Goal: Task Accomplishment & Management: Use online tool/utility

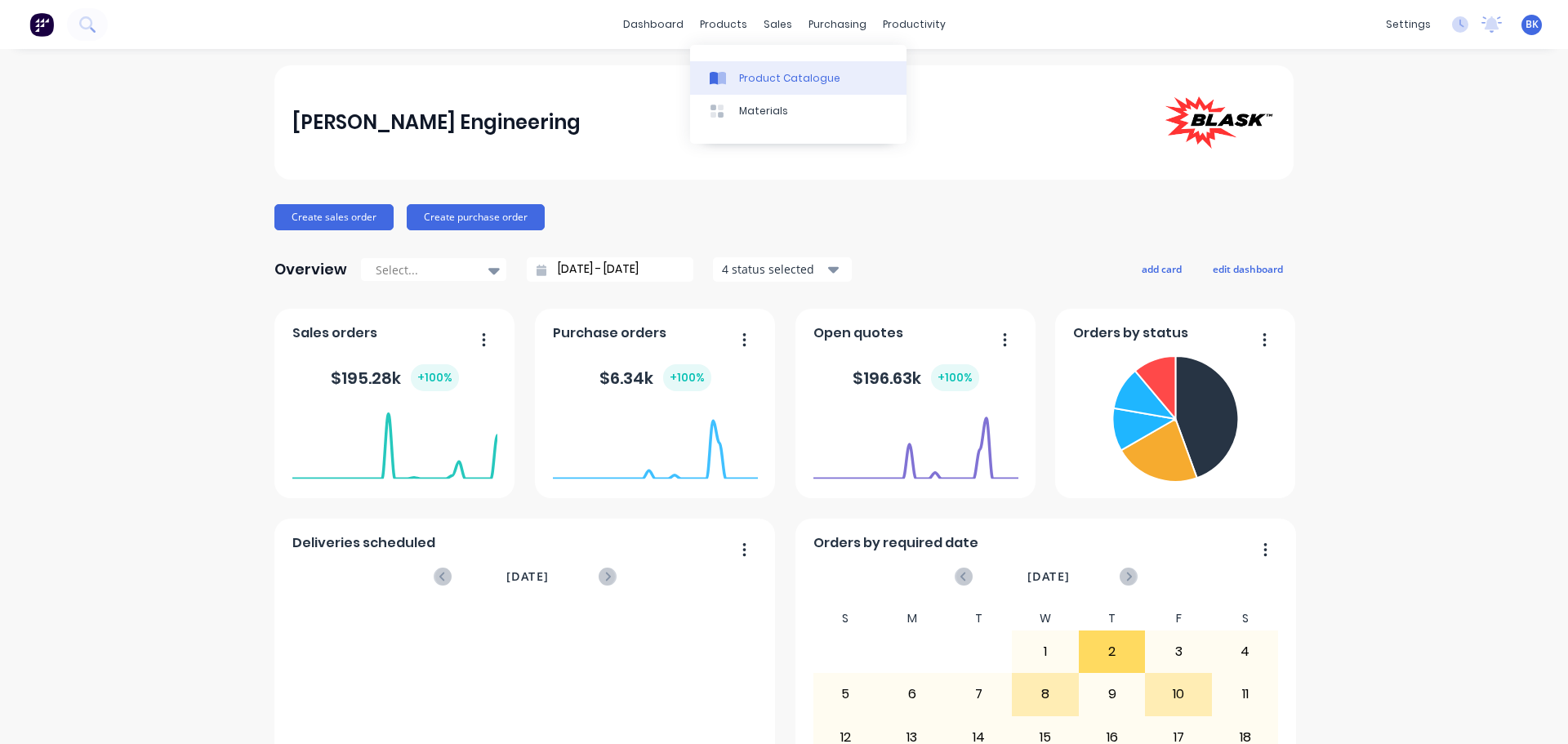
click at [740, 80] on div "Product Catalogue" at bounding box center [789, 79] width 101 height 15
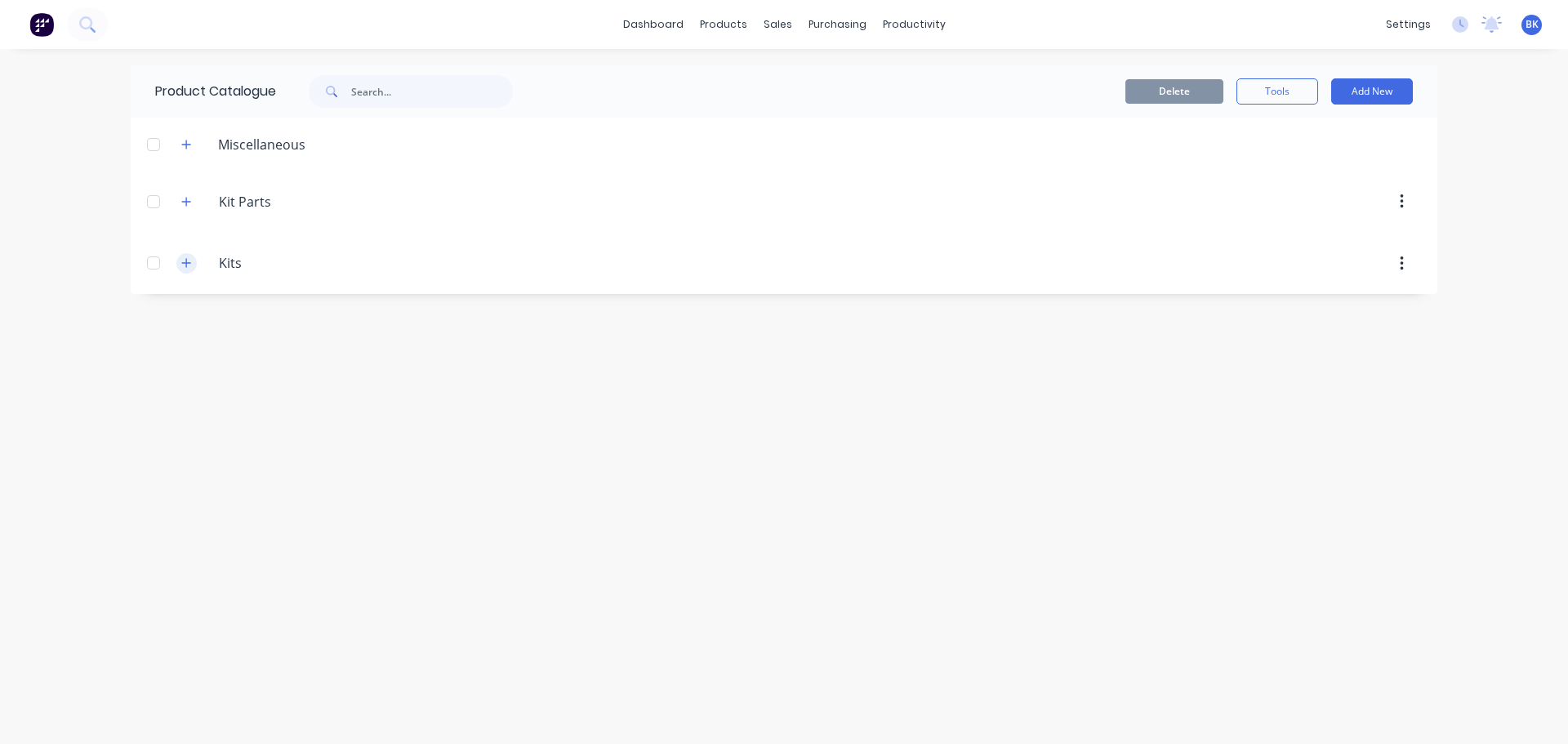
click at [182, 260] on icon "button" at bounding box center [187, 263] width 10 height 12
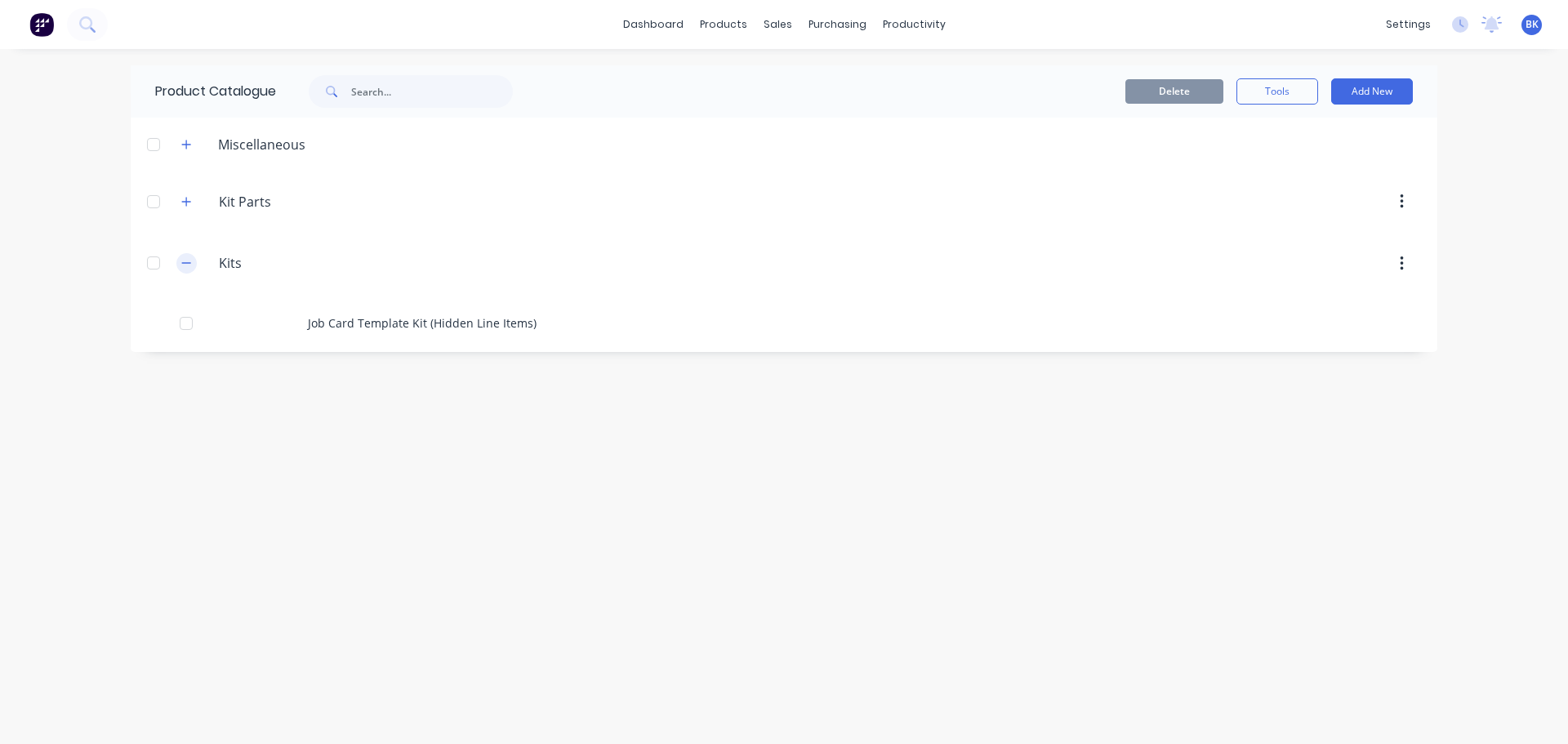
click at [182, 260] on icon "button" at bounding box center [187, 263] width 10 height 12
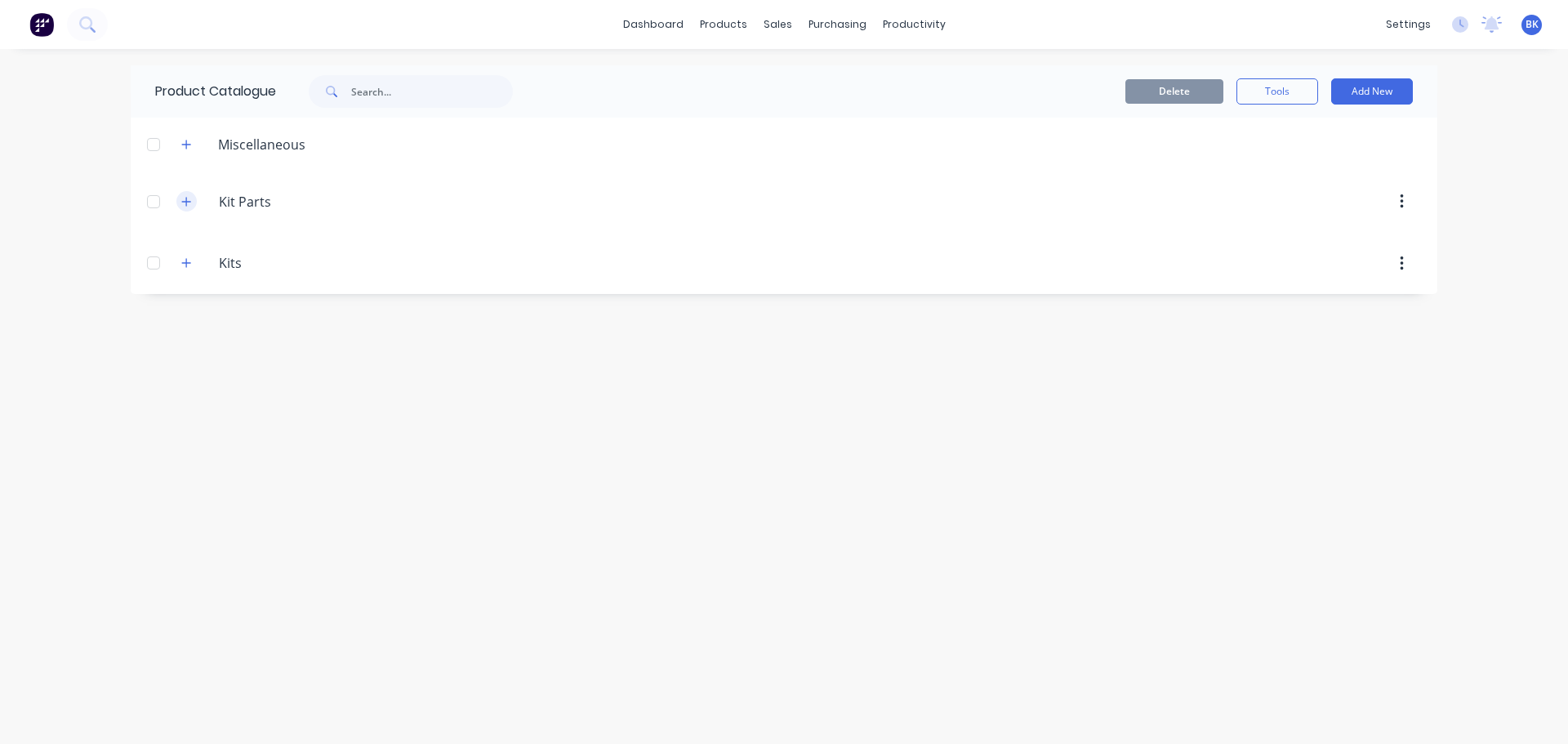
click at [182, 204] on icon "button" at bounding box center [187, 202] width 10 height 12
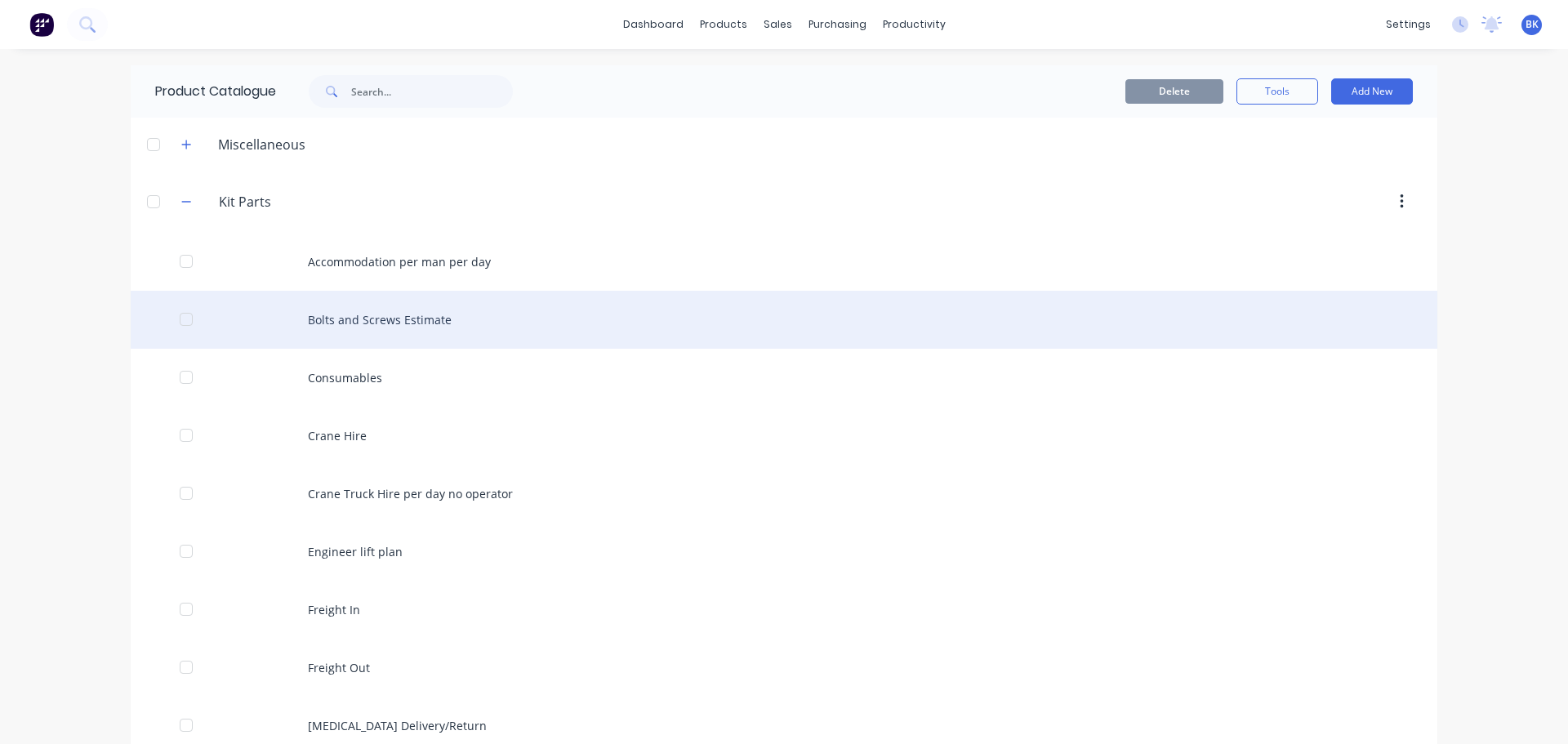
click at [357, 317] on div "Bolts and Screws Estimate" at bounding box center [784, 320] width 1307 height 58
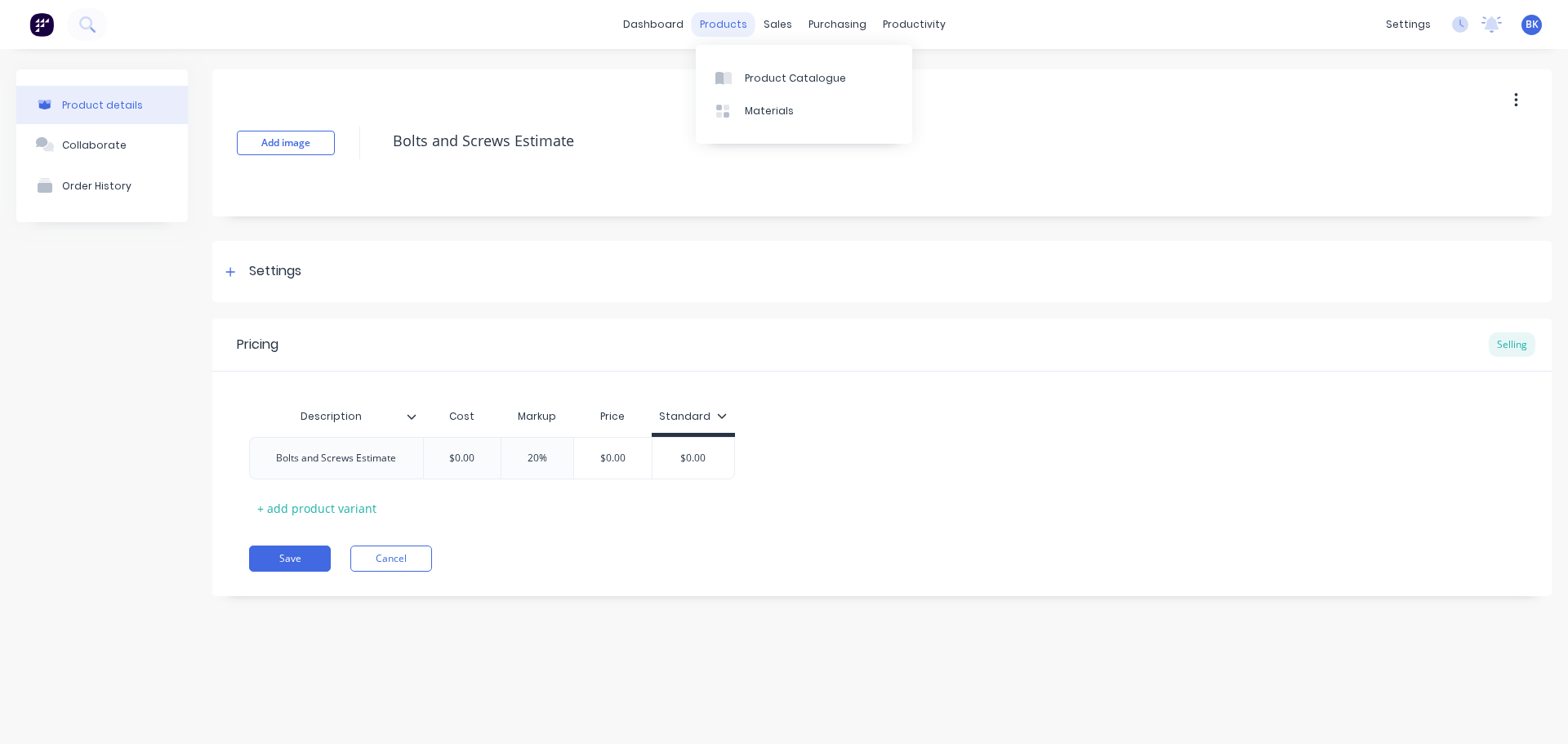
click at [731, 27] on div "products" at bounding box center [723, 25] width 64 height 25
click at [366, 465] on div "Bolts and Screws Estimate" at bounding box center [336, 459] width 146 height 22
click at [286, 509] on div "+ add product variant" at bounding box center [316, 508] width 135 height 26
type textarea "x"
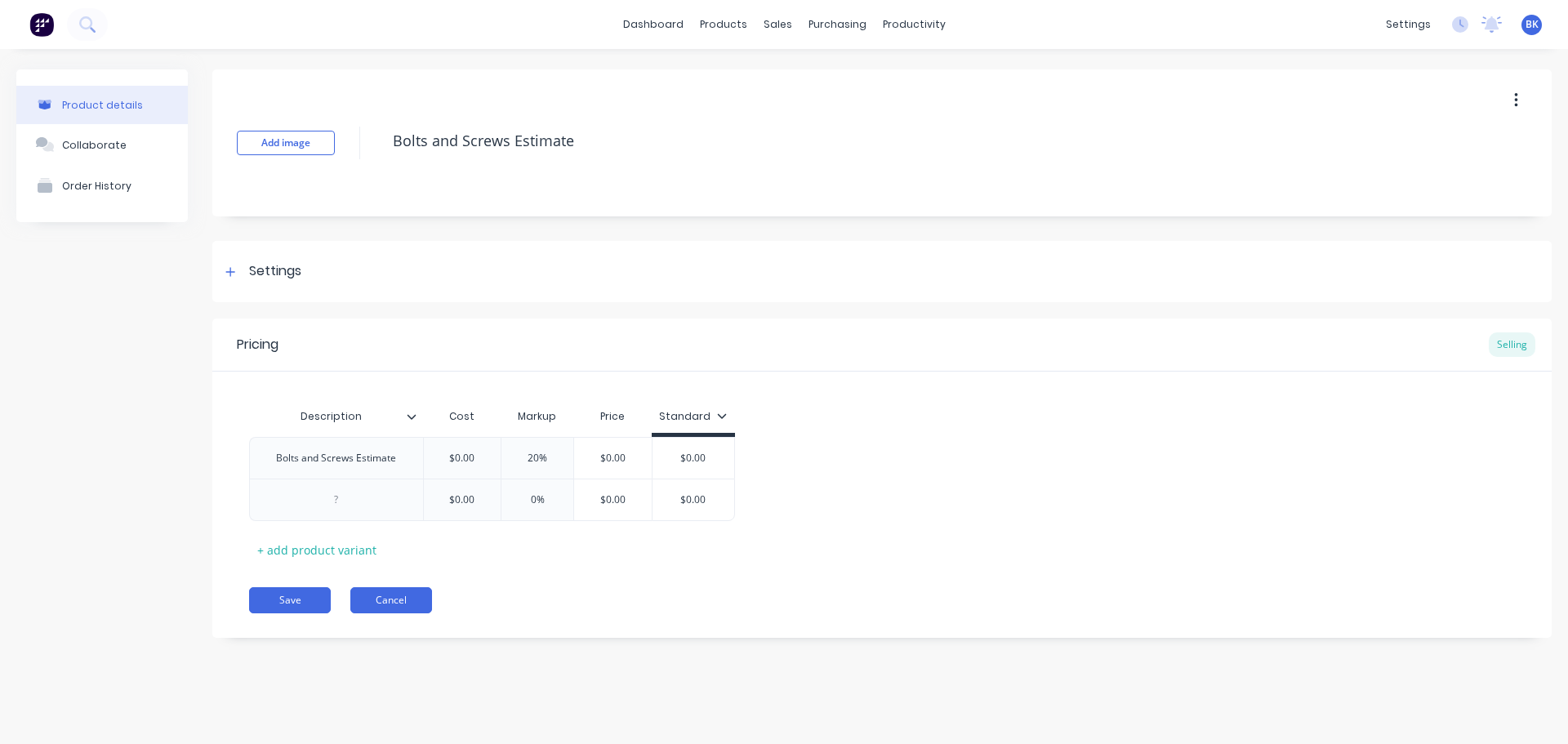
click at [398, 603] on button "Cancel" at bounding box center [391, 601] width 81 height 27
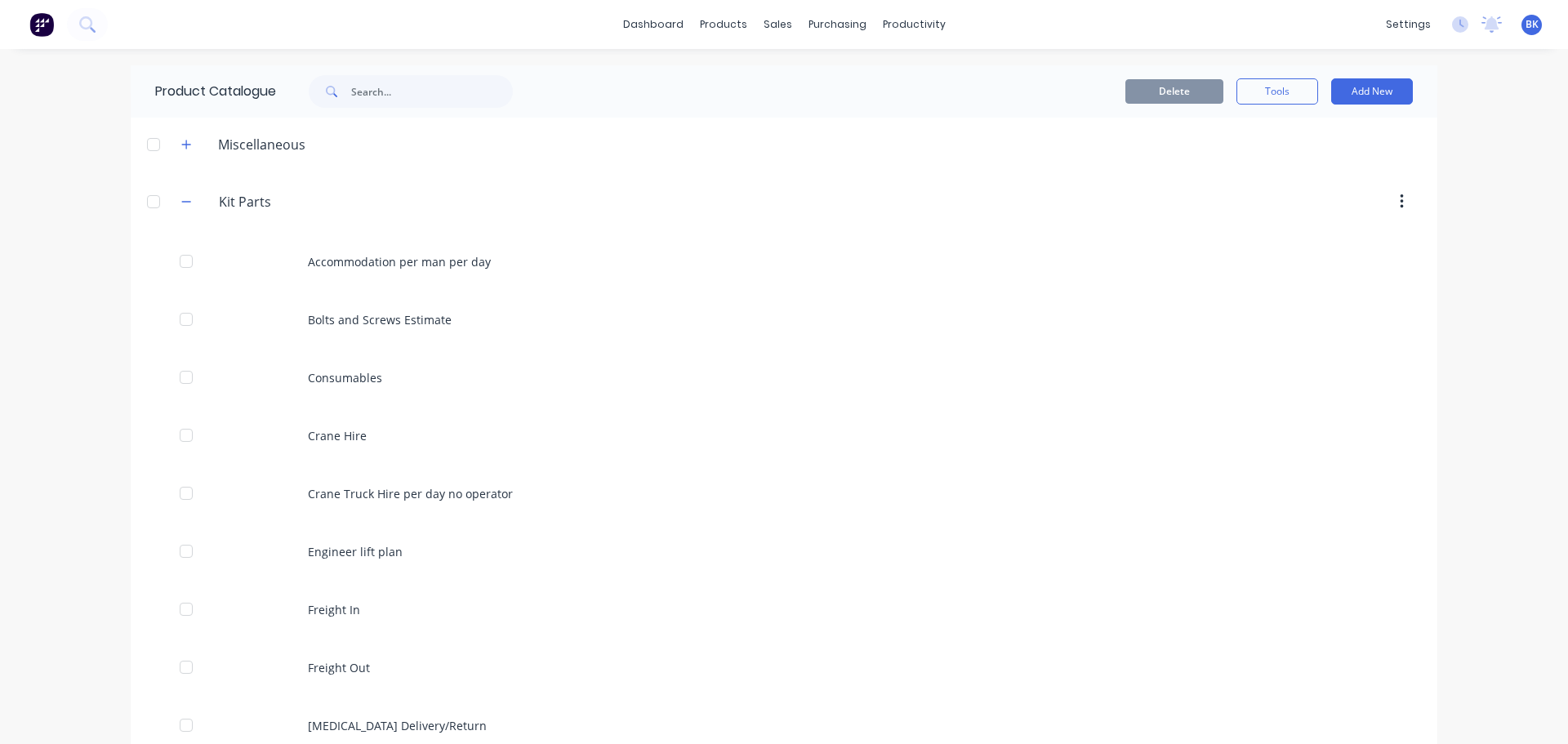
click at [1389, 201] on button "button" at bounding box center [1401, 201] width 38 height 29
click at [1400, 201] on icon "button" at bounding box center [1401, 202] width 3 height 15
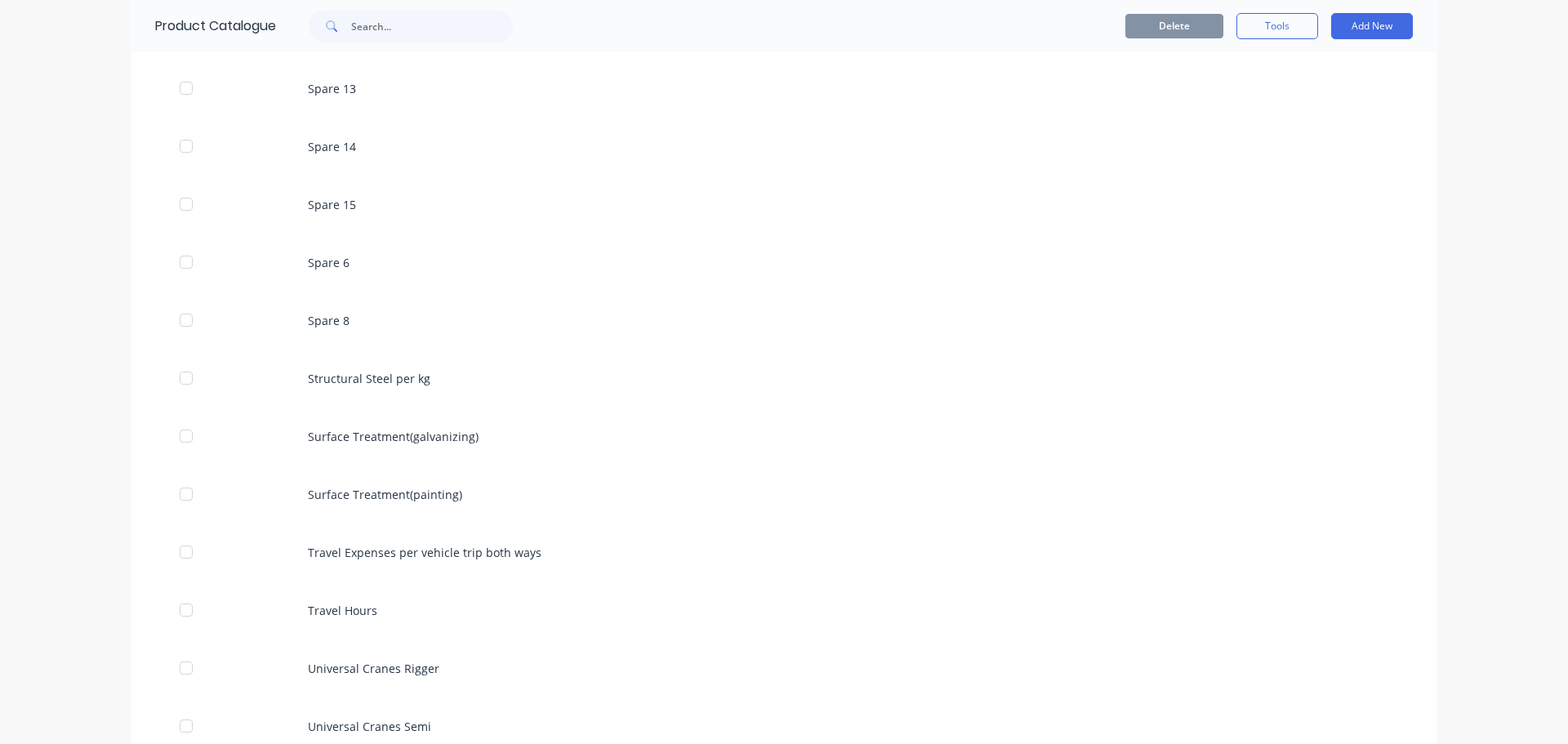
scroll to position [1596, 0]
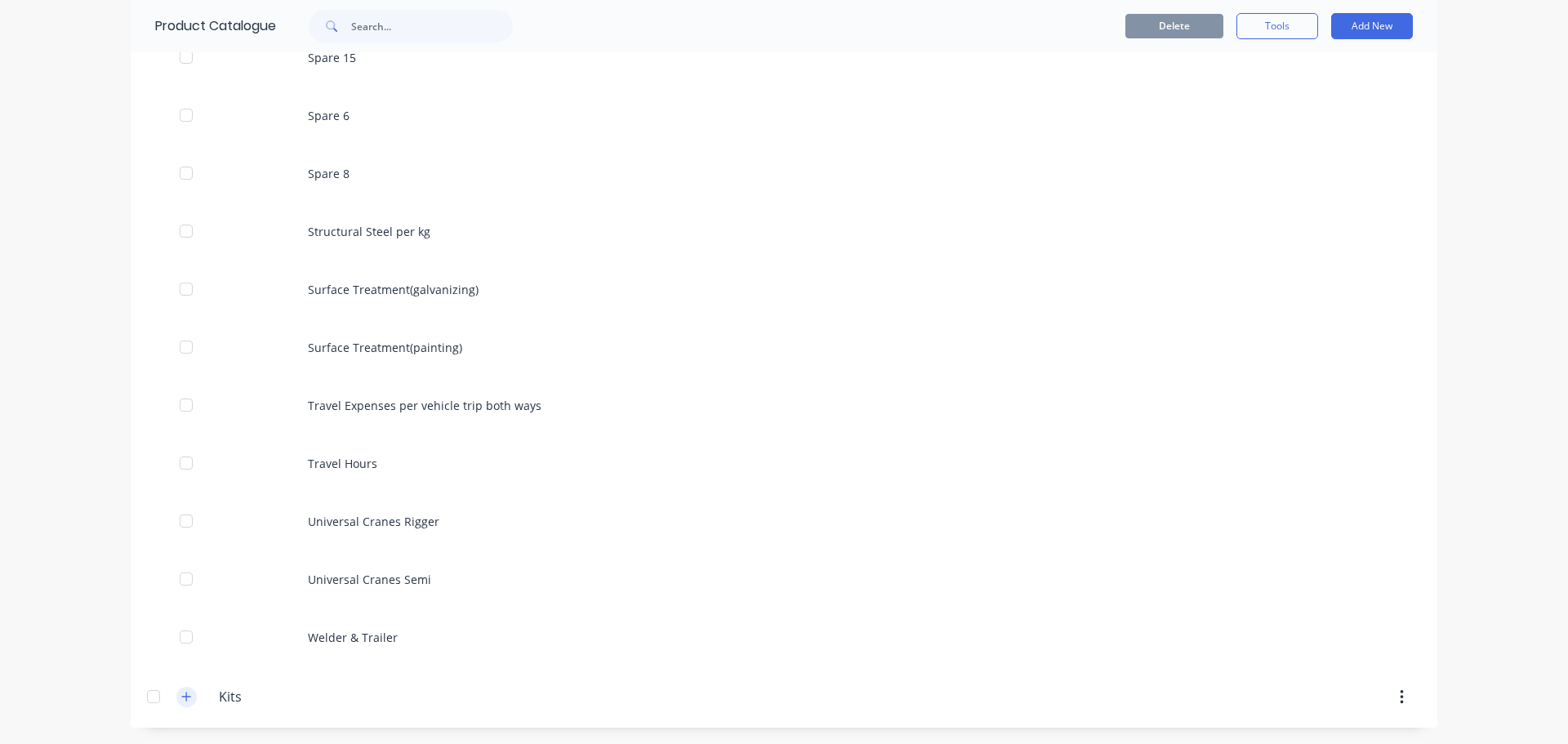
click at [181, 703] on button "button" at bounding box center [187, 697] width 21 height 21
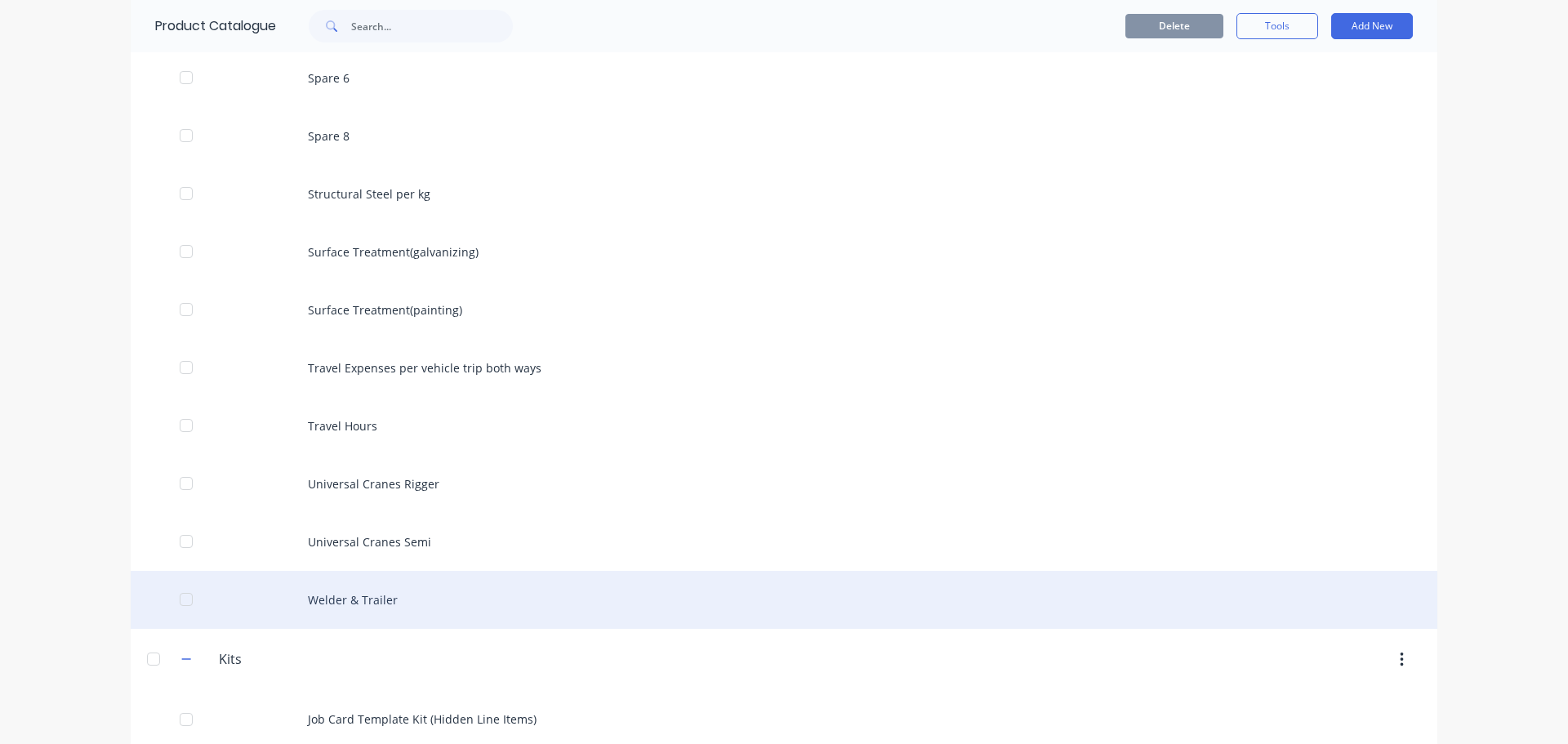
scroll to position [1654, 0]
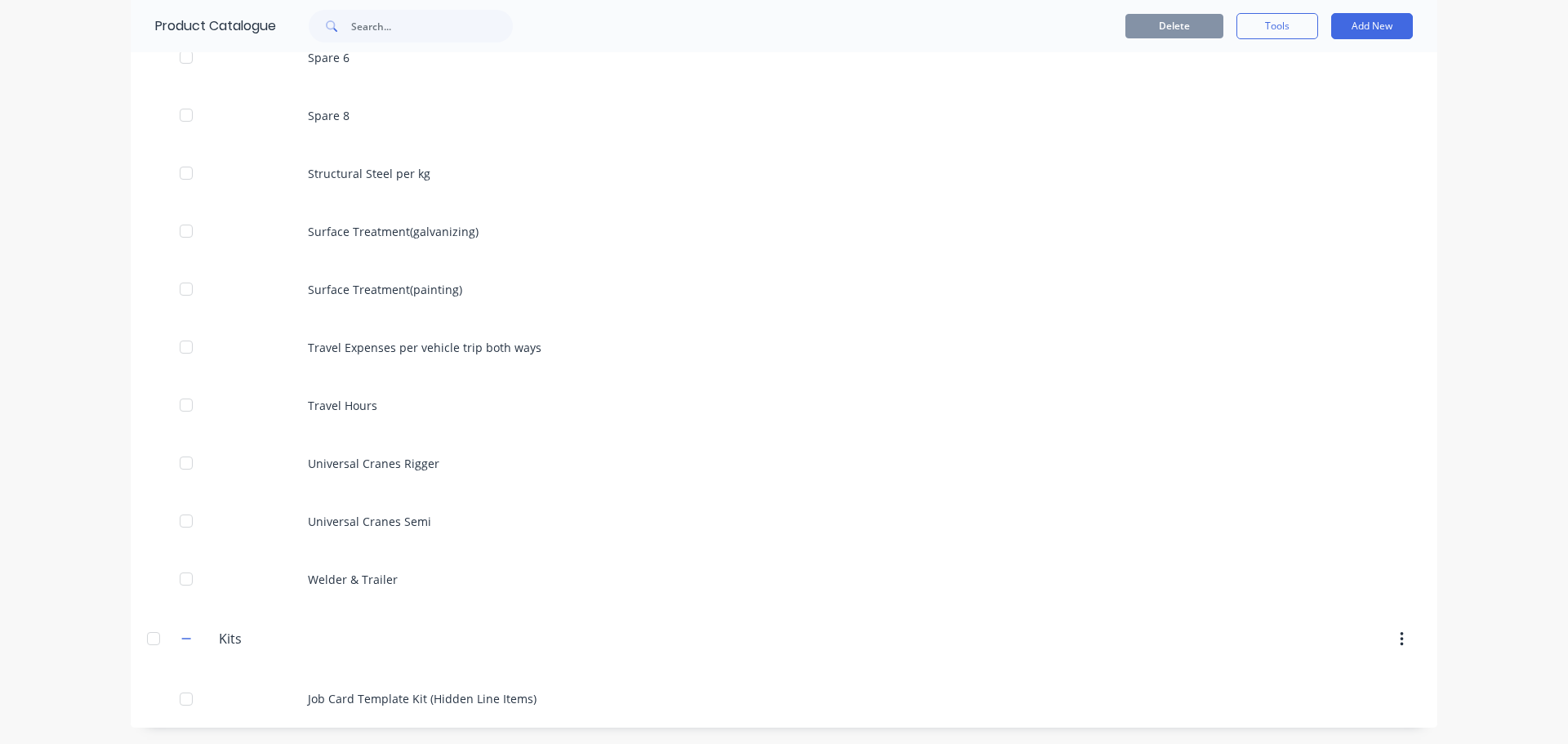
click at [1400, 644] on icon "button" at bounding box center [1401, 639] width 4 height 18
click at [1141, 622] on header "Kits Kits Delete" at bounding box center [784, 639] width 1307 height 62
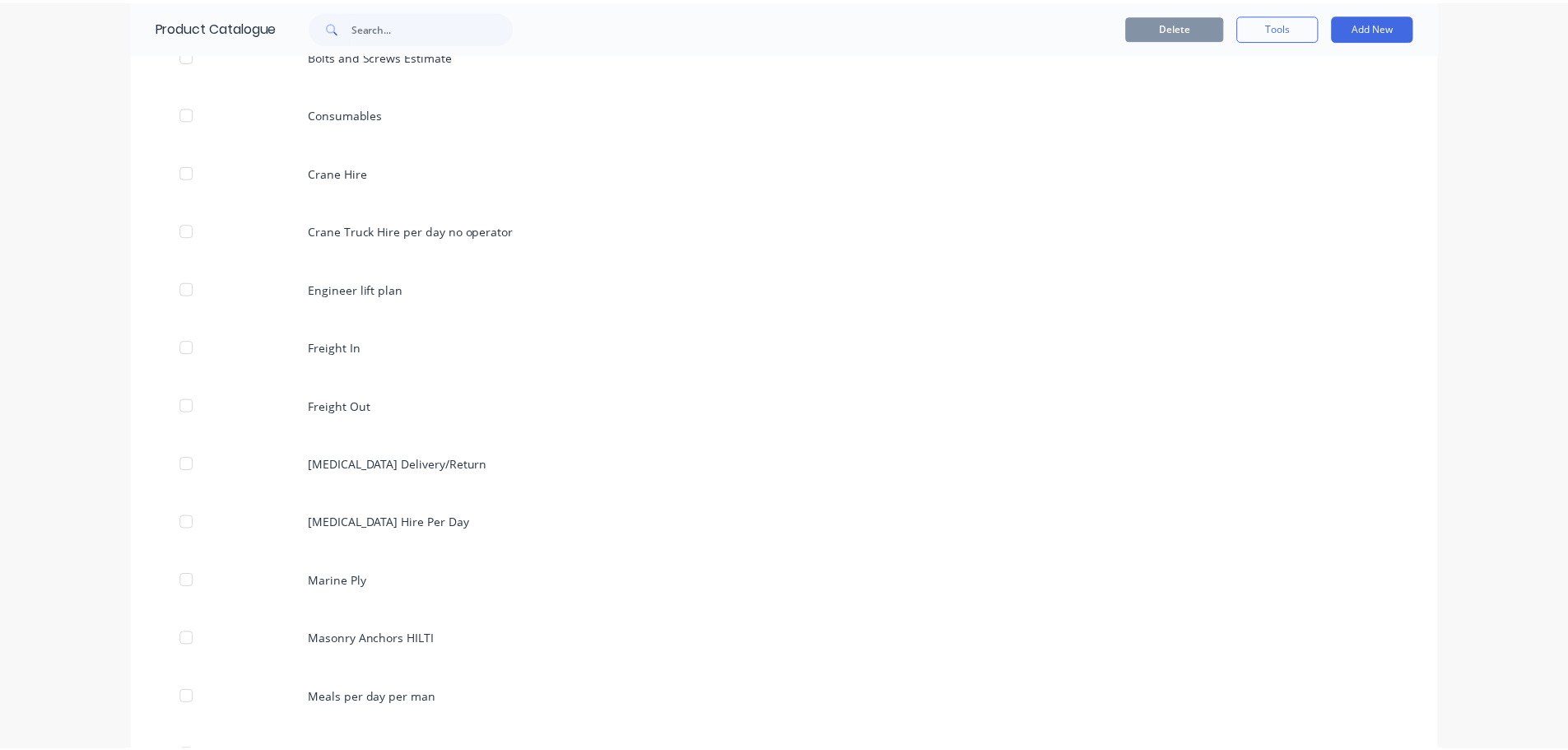
scroll to position [0, 0]
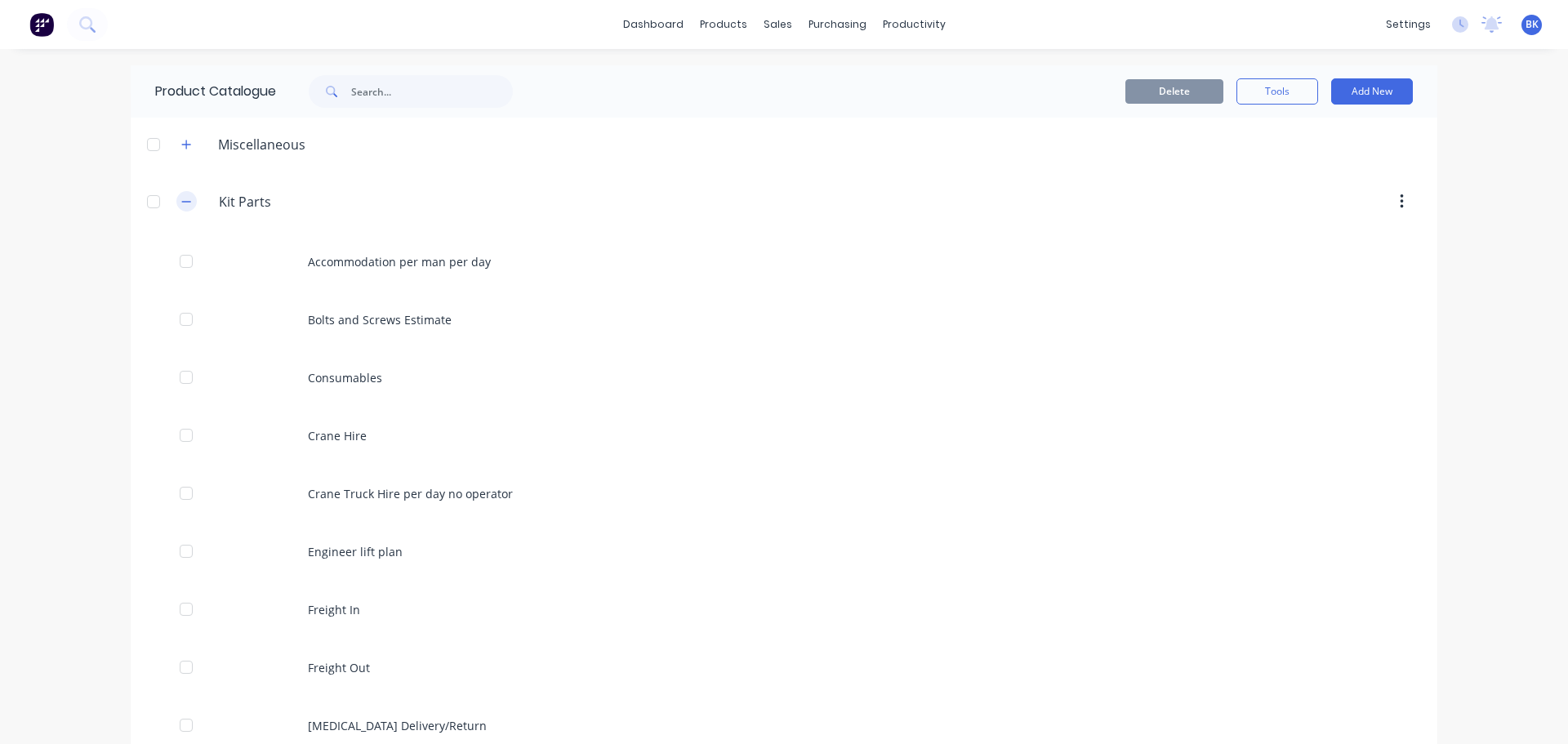
click at [182, 202] on icon "button" at bounding box center [187, 202] width 10 height 12
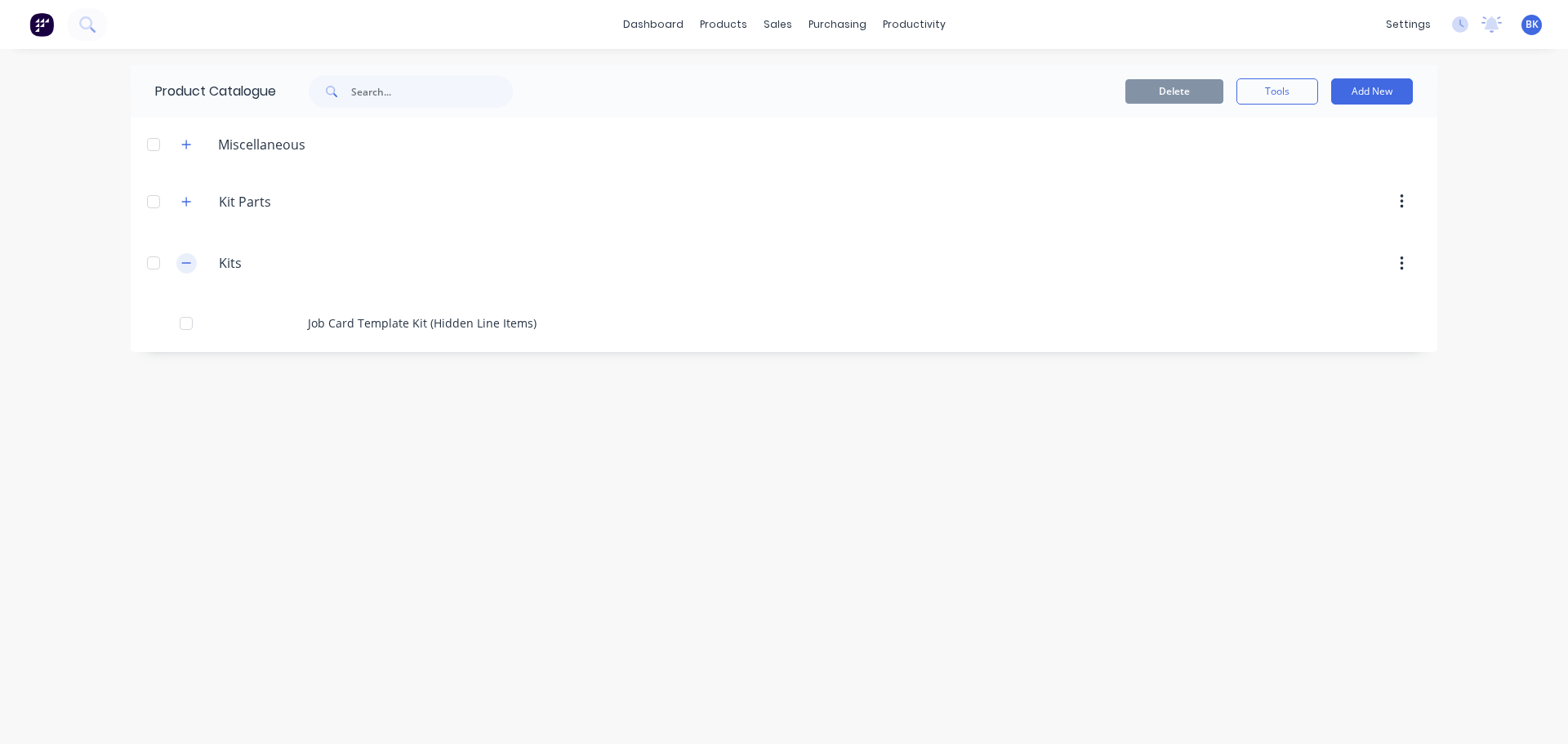
click at [185, 257] on icon "button" at bounding box center [187, 263] width 10 height 12
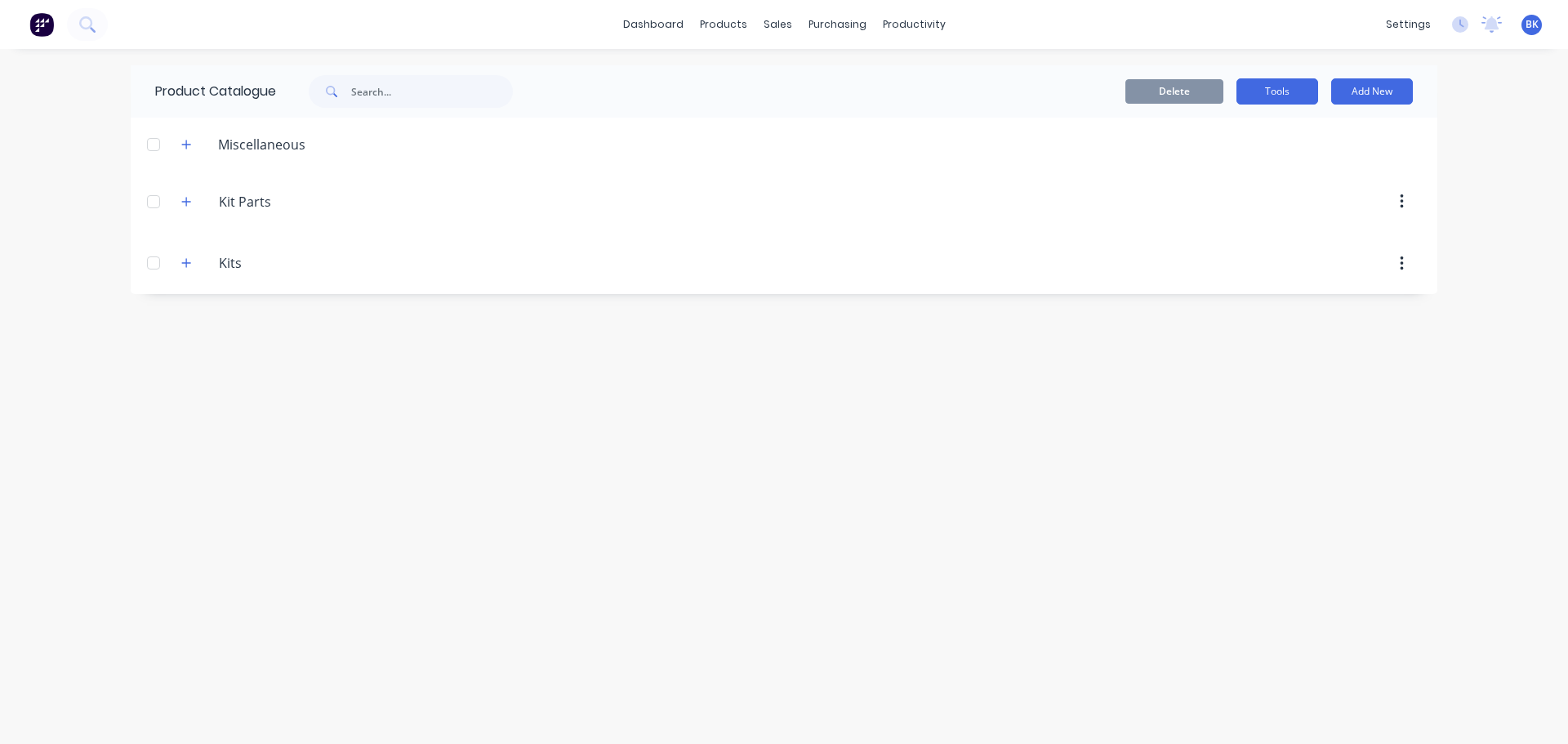
click at [1297, 85] on button "Tools" at bounding box center [1277, 92] width 81 height 27
click at [749, 104] on div "Materials" at bounding box center [769, 111] width 49 height 15
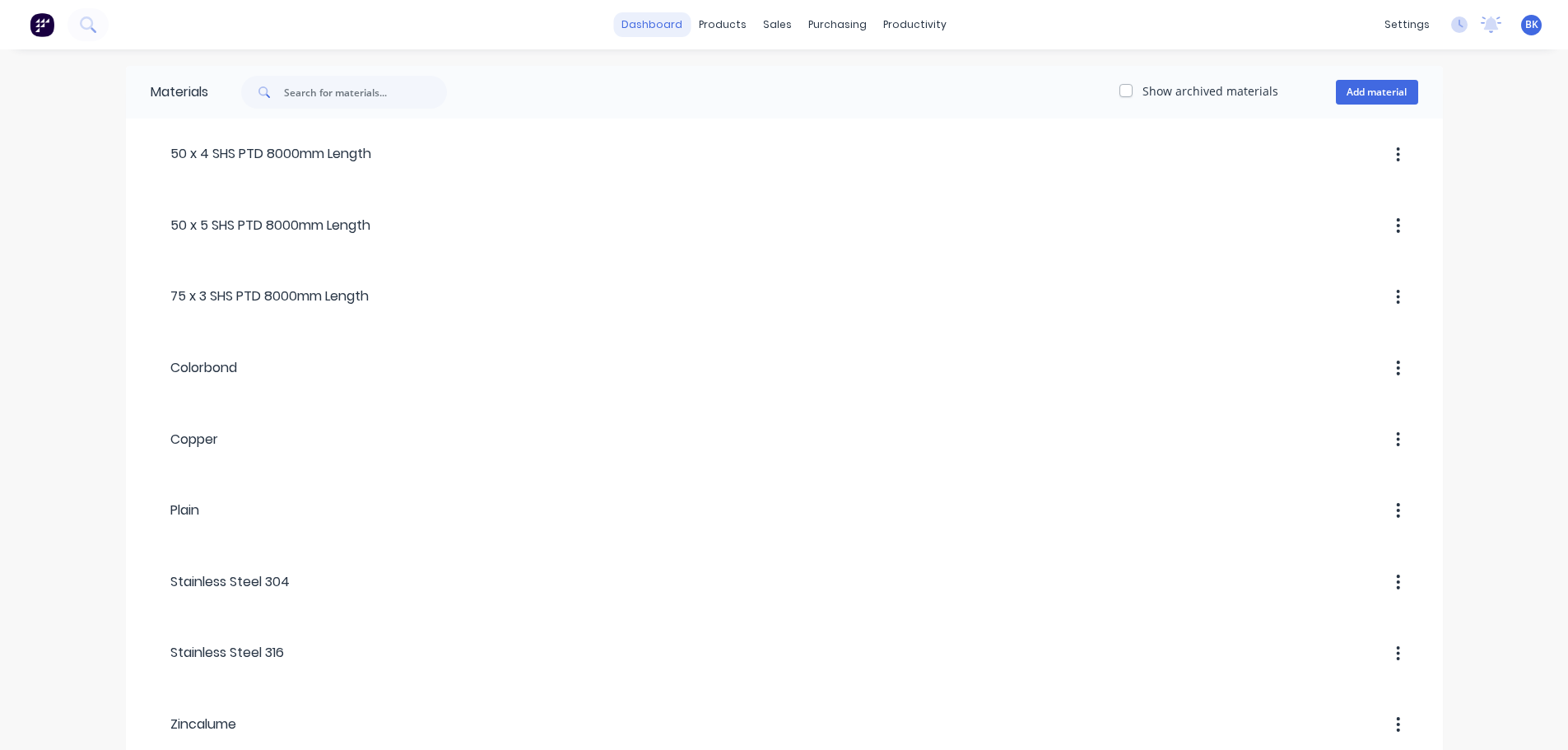
click at [650, 23] on link "dashboard" at bounding box center [652, 25] width 78 height 25
